Goal: Navigation & Orientation: Find specific page/section

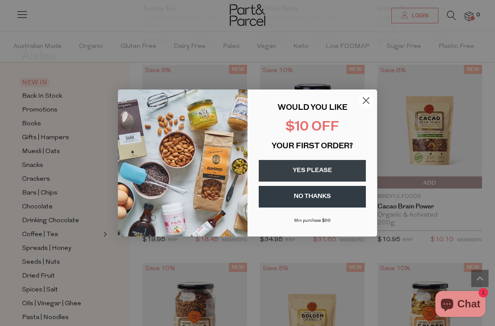
scroll to position [1512, 1]
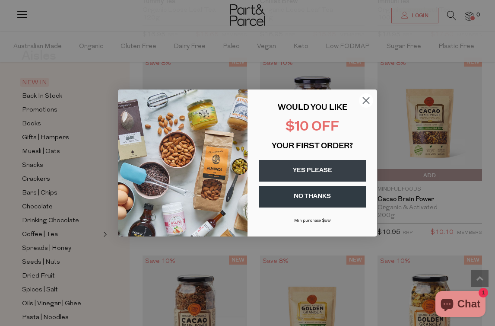
click at [369, 100] on circle "Close dialog" at bounding box center [366, 100] width 14 height 14
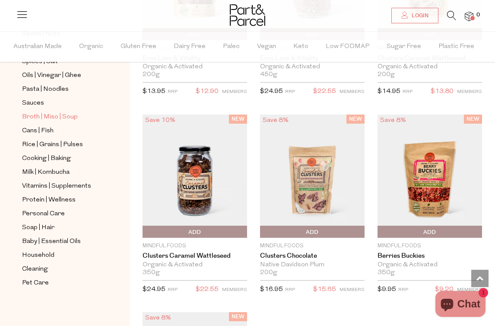
scroll to position [262, 0]
click at [47, 174] on span "Milk | Kombucha" at bounding box center [46, 172] width 48 height 10
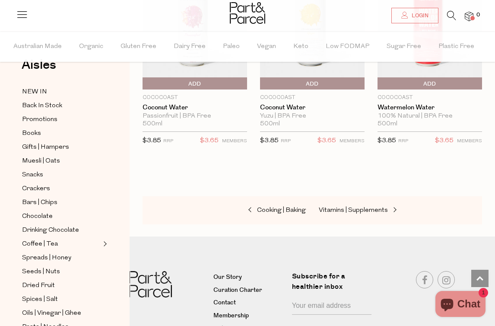
scroll to position [2140, 0]
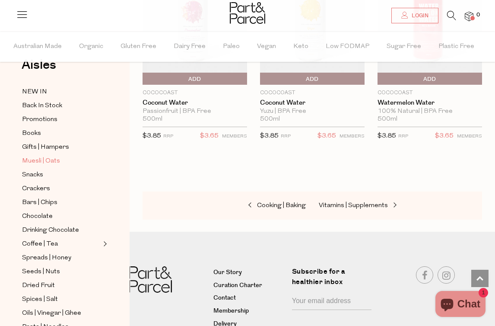
click at [36, 162] on span "Muesli | Oats" at bounding box center [41, 161] width 38 height 10
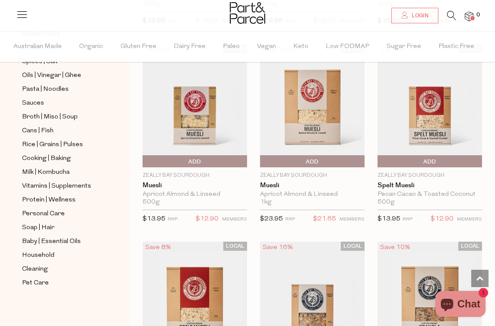
scroll to position [1652, 0]
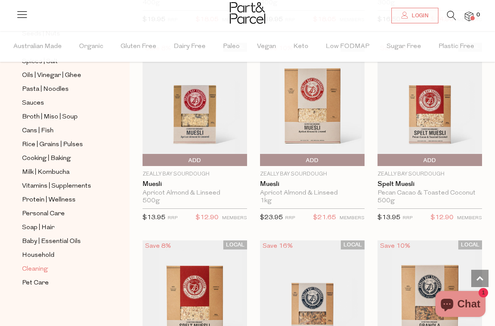
click at [41, 265] on span "Cleaning" at bounding box center [35, 269] width 26 height 10
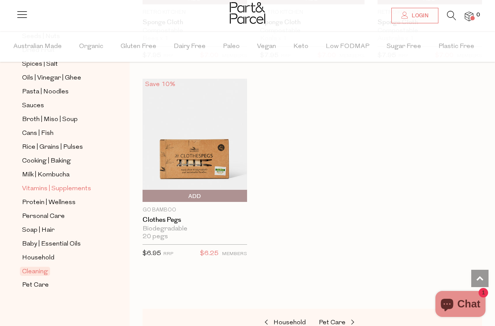
scroll to position [259, 0]
click at [49, 160] on span "Cooking | Baking" at bounding box center [46, 161] width 49 height 10
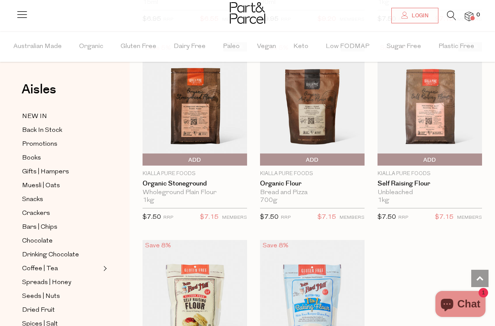
scroll to position [3039, 6]
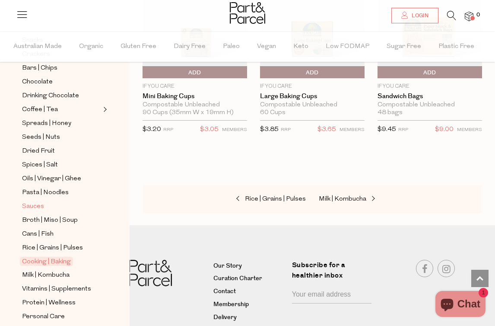
scroll to position [159, 0]
click at [41, 190] on span "Pasta | Noodles" at bounding box center [45, 192] width 47 height 10
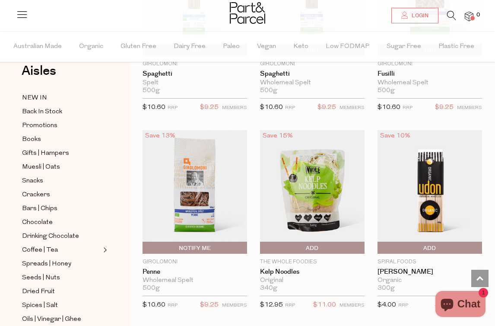
scroll to position [2159, 6]
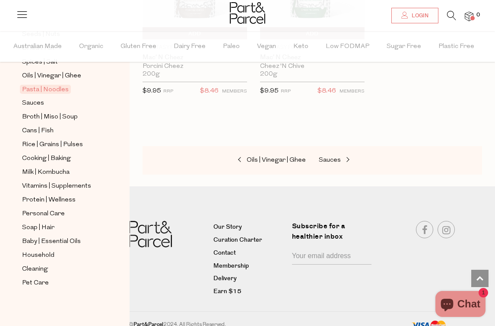
scroll to position [262, 0]
click at [38, 254] on span "Household" at bounding box center [38, 255] width 32 height 10
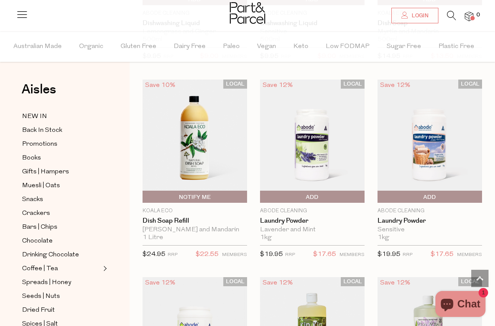
scroll to position [2407, 6]
